Goal: Check status: Check status

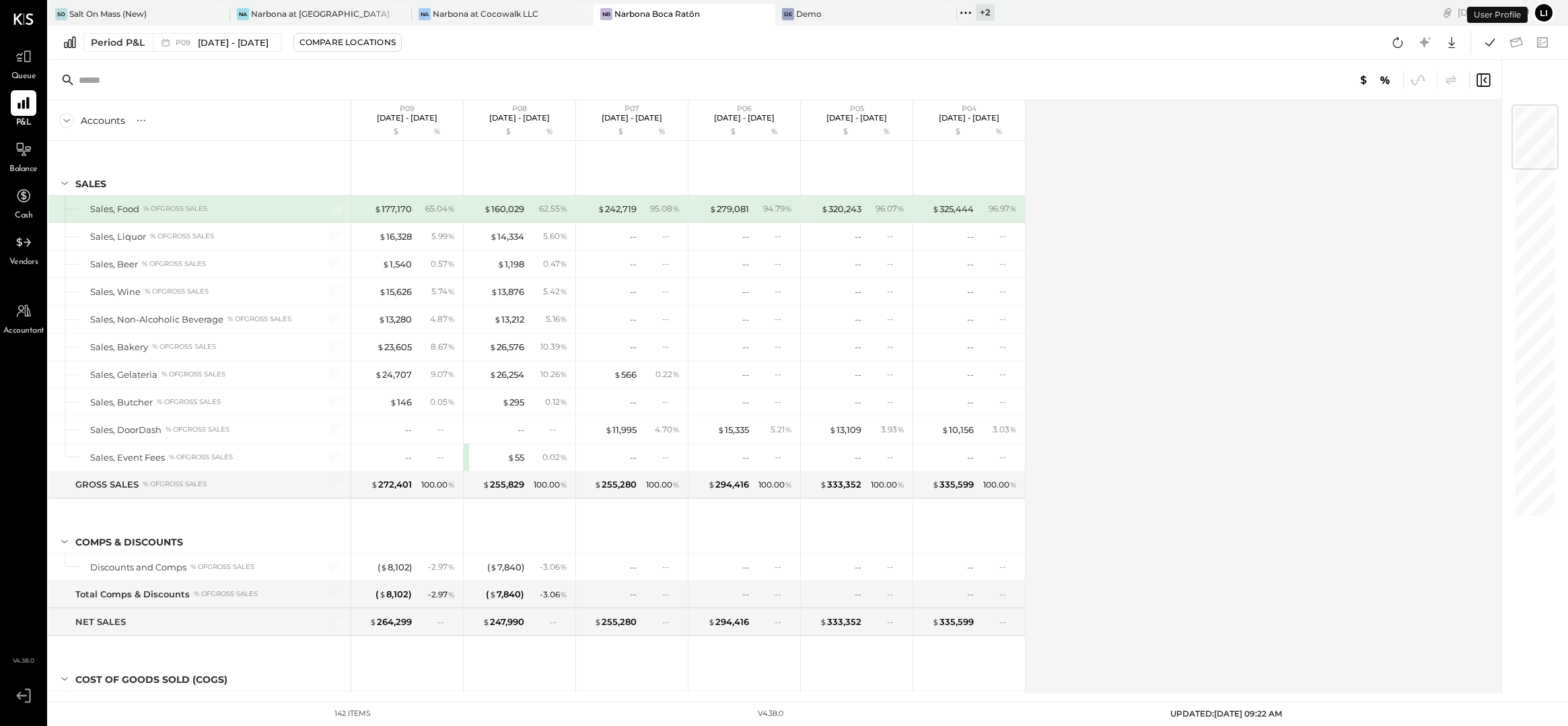
click at [268, 52] on div "Period P&L P09 [DATE] - [DATE] Compare Locations Google Sheets Excel" at bounding box center [808, 43] width 1520 height 34
click at [252, 49] on div "P09 [DATE] - [DATE]" at bounding box center [213, 42] width 121 height 17
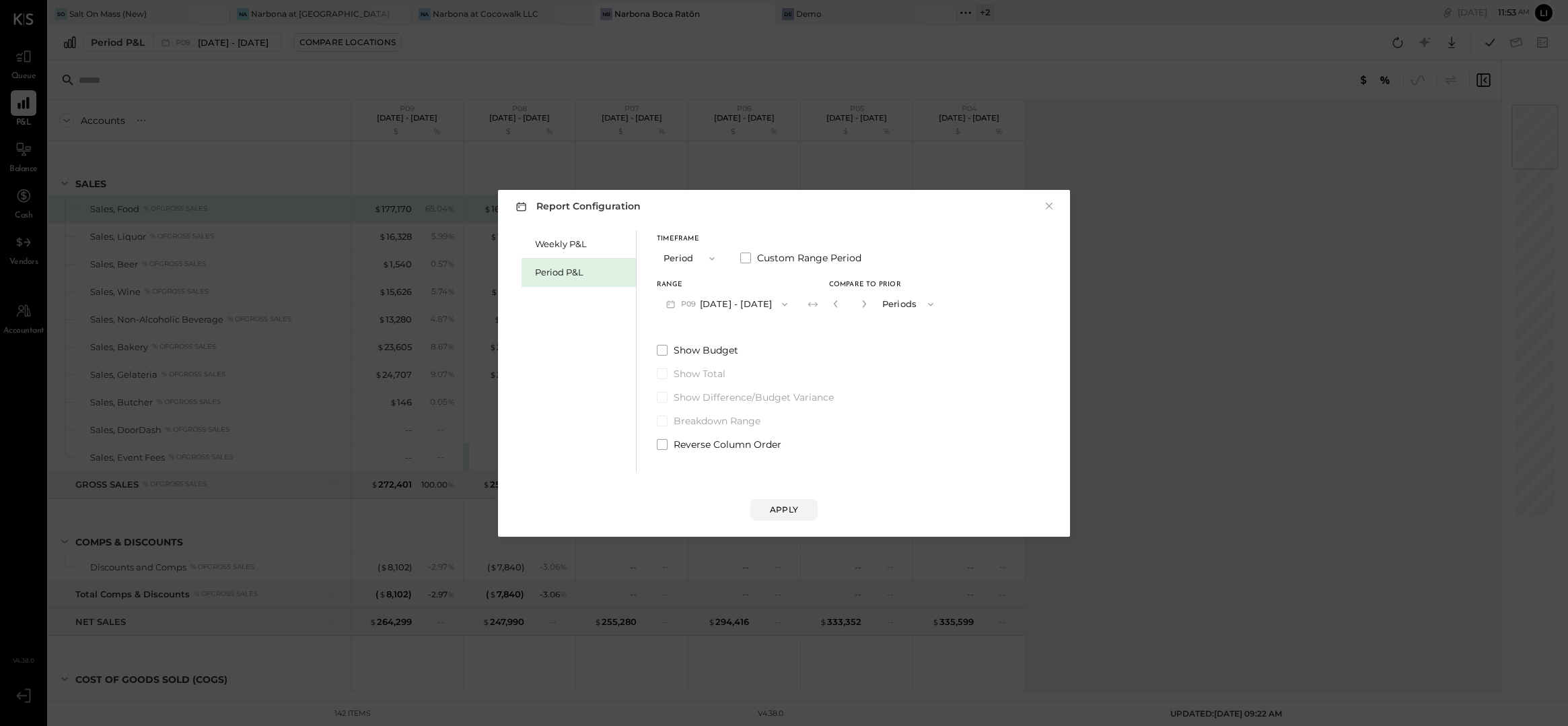
click at [714, 311] on button "P09 [DATE] - [DATE]" at bounding box center [727, 304] width 140 height 25
click at [745, 342] on div "P10 [DATE] - [DATE]" at bounding box center [734, 334] width 153 height 28
click at [750, 306] on button "P10 [DATE] - [DATE]" at bounding box center [726, 304] width 138 height 25
click at [748, 306] on span "[DATE] - [DATE]" at bounding box center [716, 305] width 64 height 12
click at [726, 303] on button "P11 [DATE] - [DATE]" at bounding box center [725, 304] width 136 height 25
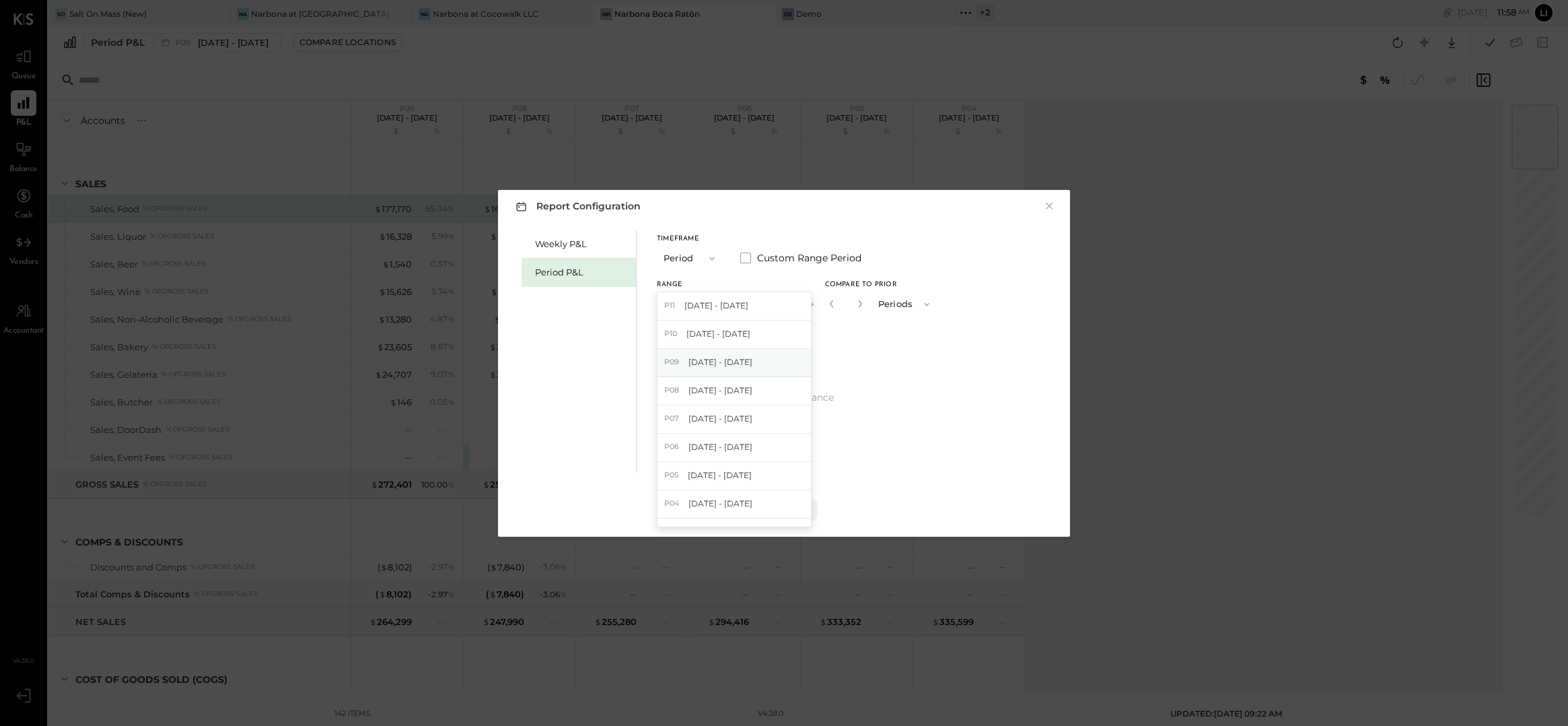
click at [746, 365] on span "[DATE] - [DATE]" at bounding box center [720, 362] width 64 height 12
click at [1050, 205] on button "×" at bounding box center [1049, 206] width 12 height 14
